Goal: Check status

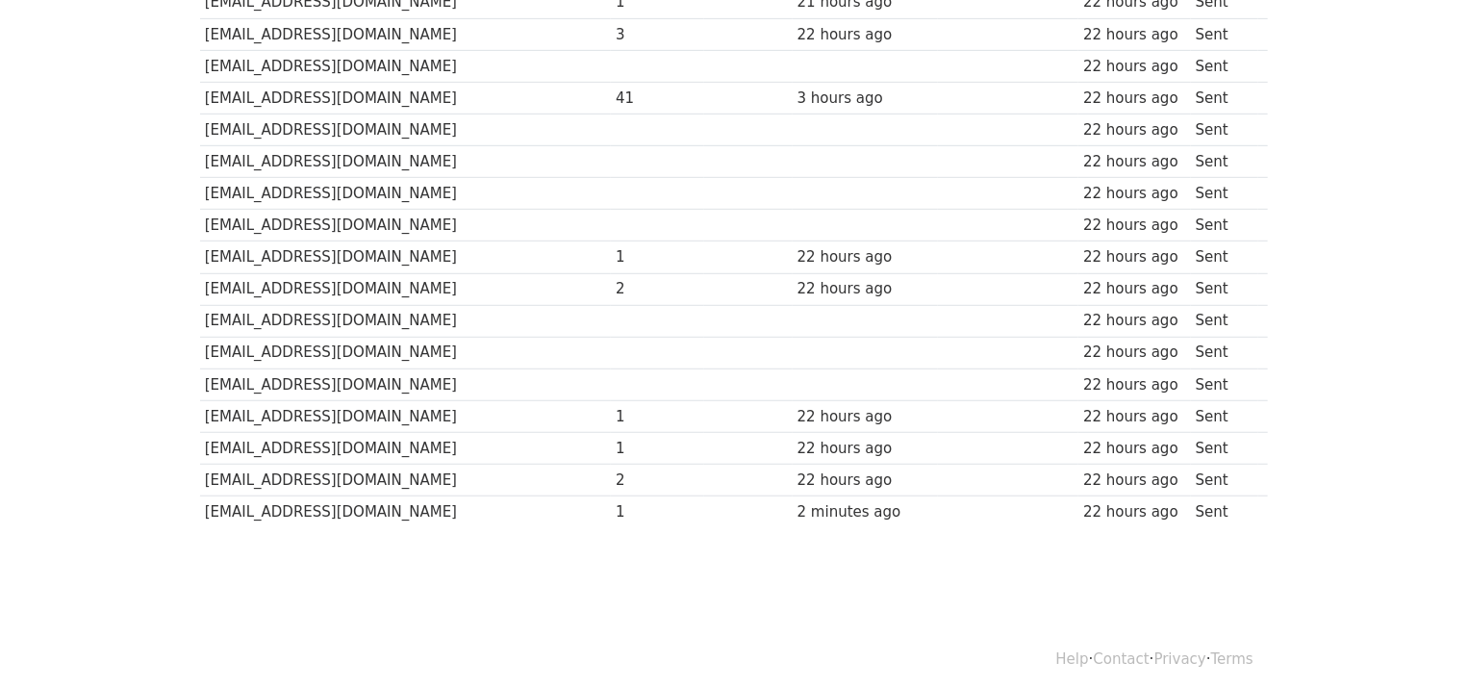
scroll to position [499, 0]
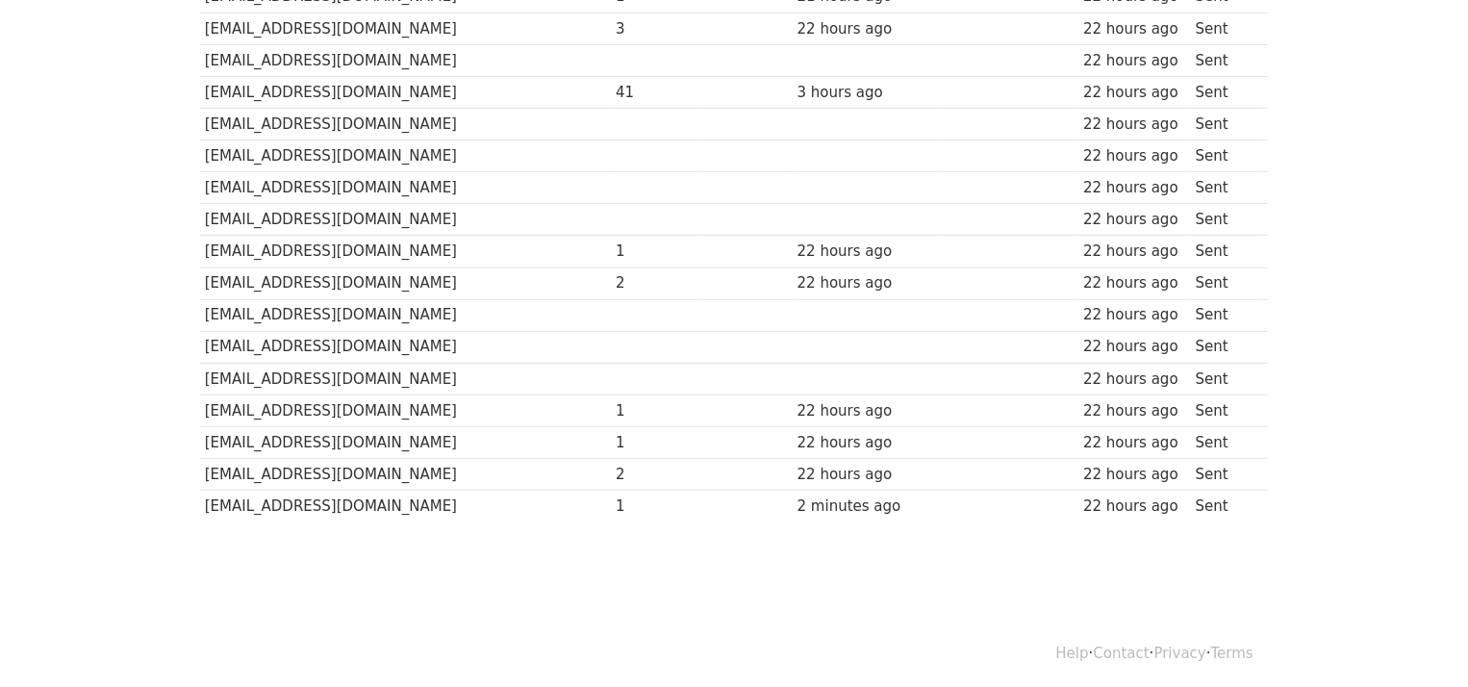
click at [704, 363] on td at bounding box center [748, 379] width 88 height 32
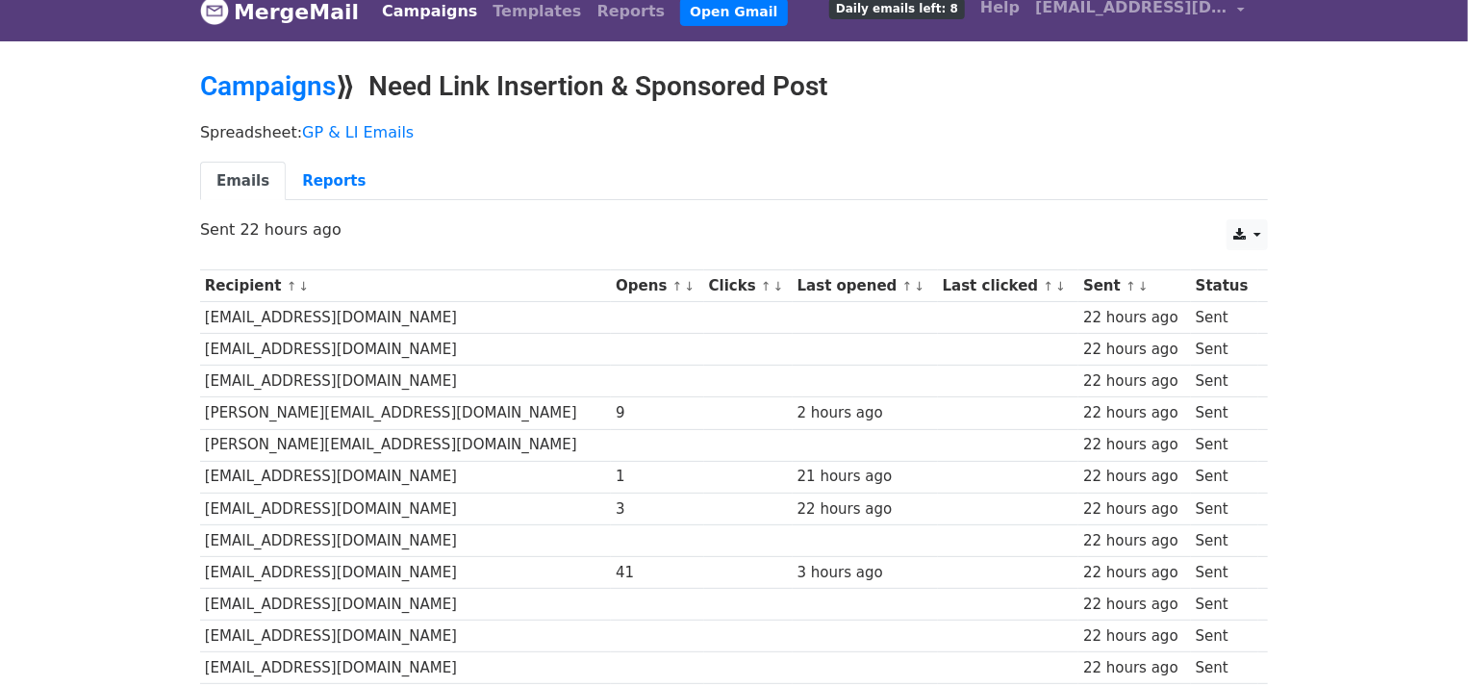
scroll to position [0, 0]
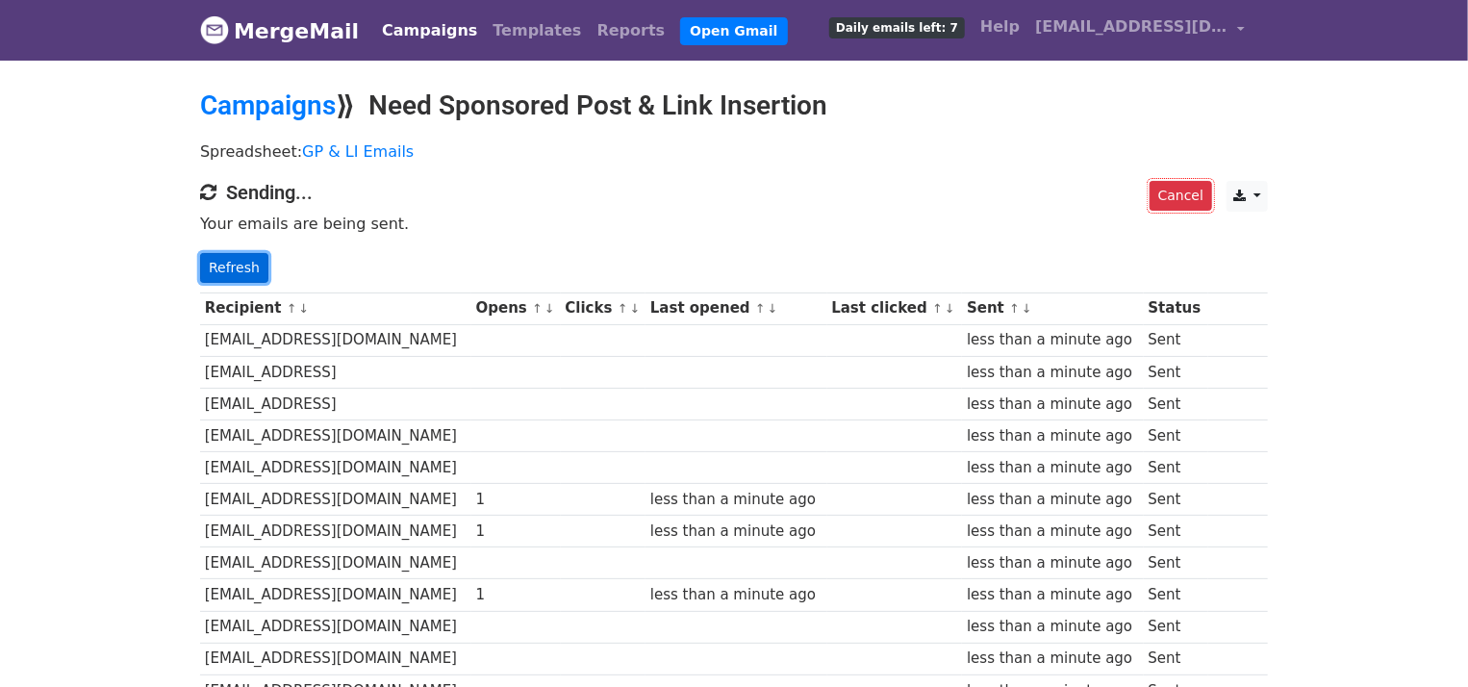
click at [246, 265] on link "Refresh" at bounding box center [234, 268] width 68 height 30
